Goal: Information Seeking & Learning: Get advice/opinions

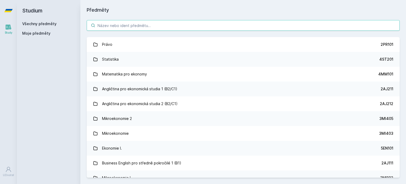
click at [141, 22] on input "search" at bounding box center [243, 25] width 313 height 11
paste input "5HP311"
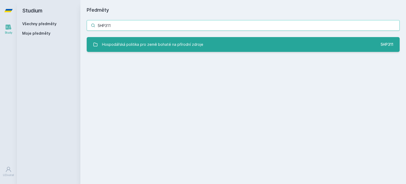
type input "5HP311"
click at [175, 40] on div "Hospodářská politika pro země bohaté na přírodní zdroje" at bounding box center [152, 44] width 101 height 11
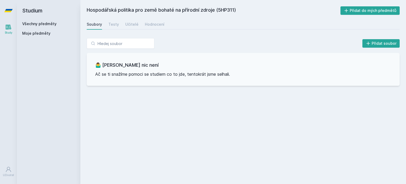
click at [119, 24] on div "Soubory Testy Učitelé Hodnocení" at bounding box center [243, 24] width 313 height 11
click at [117, 24] on div "Testy" at bounding box center [113, 24] width 11 height 5
click at [137, 22] on div "Soubory Testy Učitelé Hodnocení" at bounding box center [243, 24] width 313 height 11
click at [134, 24] on div "Učitelé" at bounding box center [131, 24] width 13 height 5
click at [150, 24] on div "Hodnocení" at bounding box center [155, 24] width 20 height 5
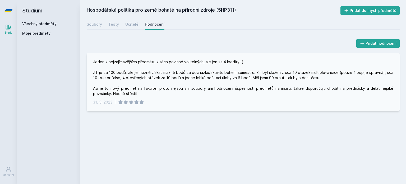
click at [149, 61] on div "Jeden z nejzajímavějších předmětu z těch povinné volitelných, ale jen za 4 kred…" at bounding box center [243, 77] width 301 height 37
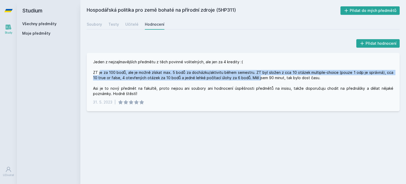
drag, startPoint x: 101, startPoint y: 71, endPoint x: 250, endPoint y: 79, distance: 150.0
click at [250, 79] on div "Jeden z nejzajímavějších předmětu z těch povinné volitelných, ale jen za 4 kred…" at bounding box center [243, 77] width 301 height 37
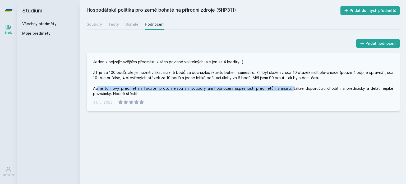
drag, startPoint x: 98, startPoint y: 88, endPoint x: 280, endPoint y: 89, distance: 182.8
click at [280, 89] on div "Jeden z nejzajímavějších předmětu z těch povinné volitelných, ale jen za 4 kred…" at bounding box center [243, 77] width 301 height 37
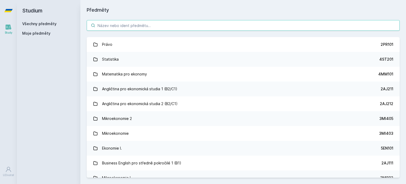
click at [169, 24] on input "search" at bounding box center [243, 25] width 313 height 11
paste input "5HP328"
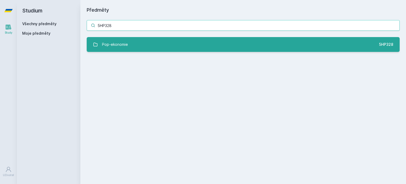
type input "5HP328"
click at [141, 43] on link "Pop-ekonomie 5HP328" at bounding box center [243, 44] width 313 height 15
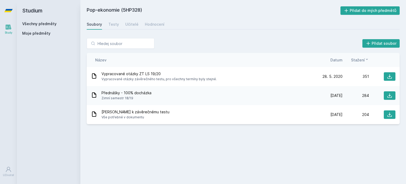
click at [114, 29] on div "Pop-ekonomie (5HP328) Přidat do mých předmětů [GEOGRAPHIC_DATA] Testy Učitelé H…" at bounding box center [243, 91] width 313 height 171
click at [113, 26] on div "Testy" at bounding box center [113, 24] width 11 height 5
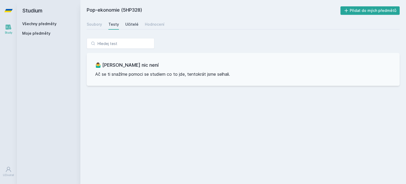
click at [135, 20] on link "Učitelé" at bounding box center [131, 24] width 13 height 11
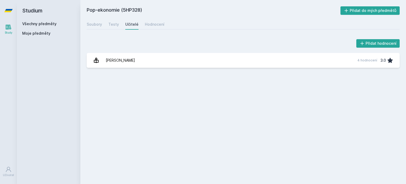
click at [159, 70] on div "Přidat hodnocení [PERSON_NAME] 4 hodnocení 3.0 [PERSON_NAME], něco se pokazilo." at bounding box center [243, 53] width 326 height 42
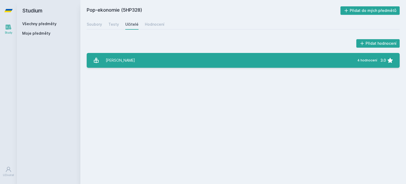
click at [159, 63] on link "[PERSON_NAME] 4 hodnocení 3.0" at bounding box center [243, 60] width 313 height 15
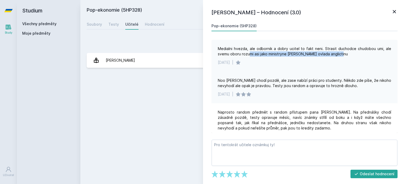
drag, startPoint x: 249, startPoint y: 53, endPoint x: 341, endPoint y: 57, distance: 92.1
click at [341, 57] on div "Medialni hvezda, ale odbornik a dobry ucitel to fakt neni. Strasit duchodce chu…" at bounding box center [305, 56] width 186 height 32
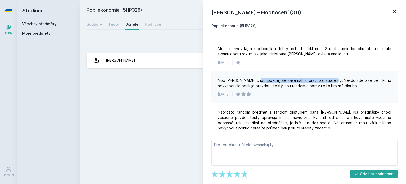
drag, startPoint x: 259, startPoint y: 78, endPoint x: 338, endPoint y: 80, distance: 78.3
click at [338, 80] on div "Noo [PERSON_NAME] chodí pozdě, ale zase nabízí práci pro studenty. Někdo zde pí…" at bounding box center [305, 83] width 174 height 11
drag, startPoint x: 246, startPoint y: 84, endPoint x: 304, endPoint y: 85, distance: 58.7
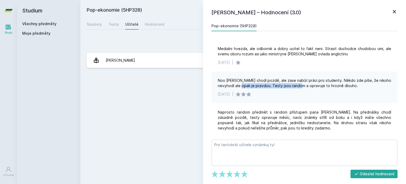
click at [304, 85] on div "Noo [PERSON_NAME] chodí pozdě, ale zase nabízí práci pro studenty. Někdo zde pí…" at bounding box center [305, 83] width 174 height 11
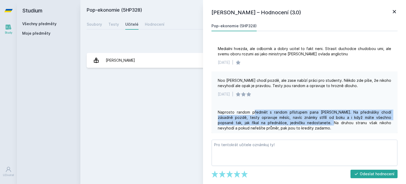
drag, startPoint x: 254, startPoint y: 114, endPoint x: 311, endPoint y: 122, distance: 57.3
click at [311, 122] on div "Naprosto random předmět s random přístupem pana [PERSON_NAME]. Na přednášky cho…" at bounding box center [305, 120] width 174 height 21
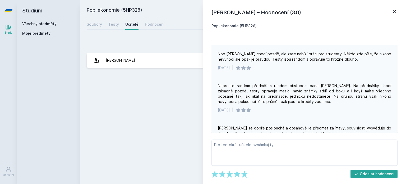
click at [284, 104] on div "Naprosto random předmět s random přístupem pana [PERSON_NAME]. Na přednášky cho…" at bounding box center [305, 93] width 174 height 21
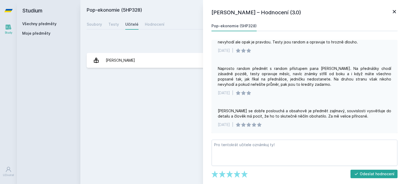
scroll to position [0, 0]
